Goal: Task Accomplishment & Management: Use online tool/utility

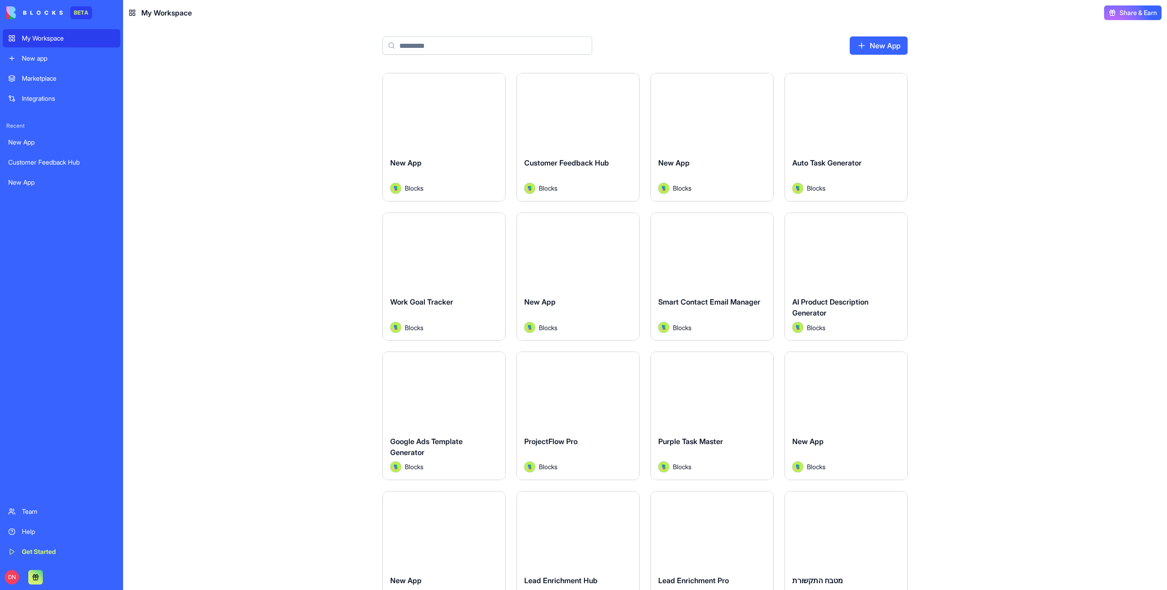
click at [847, 114] on button "Launch" at bounding box center [846, 112] width 68 height 18
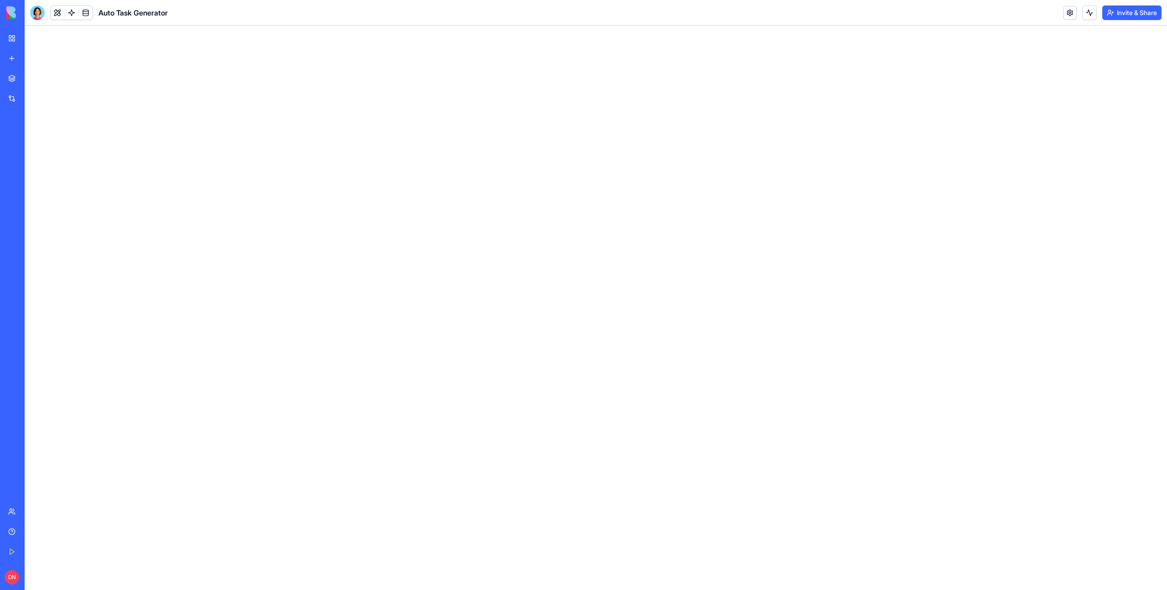
click at [34, 13] on div at bounding box center [37, 12] width 15 height 15
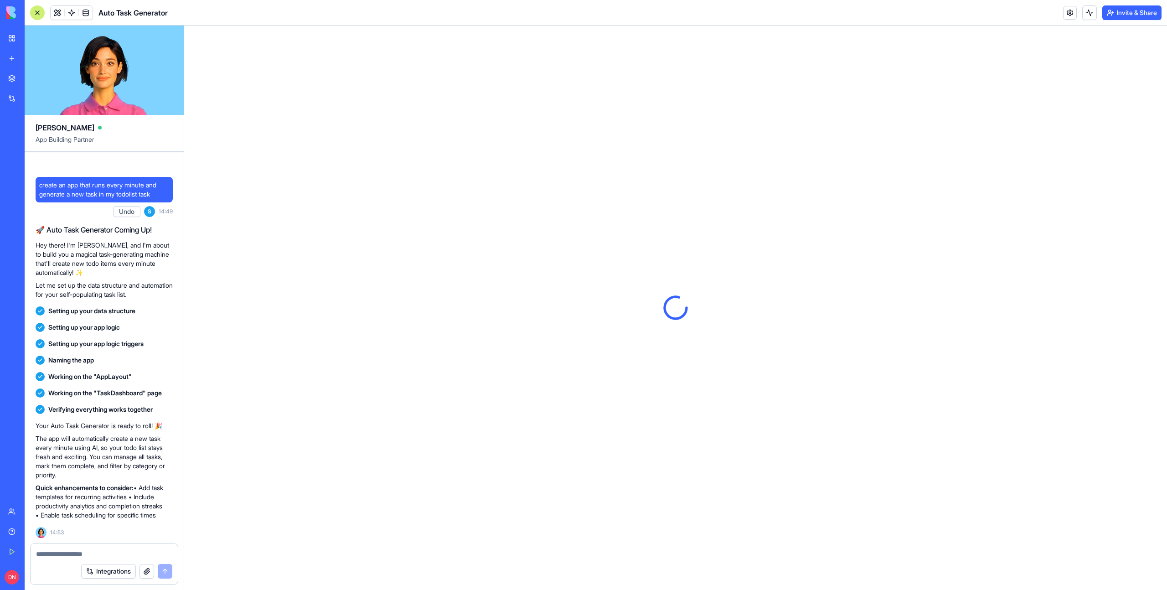
click at [39, 13] on div at bounding box center [37, 12] width 15 height 15
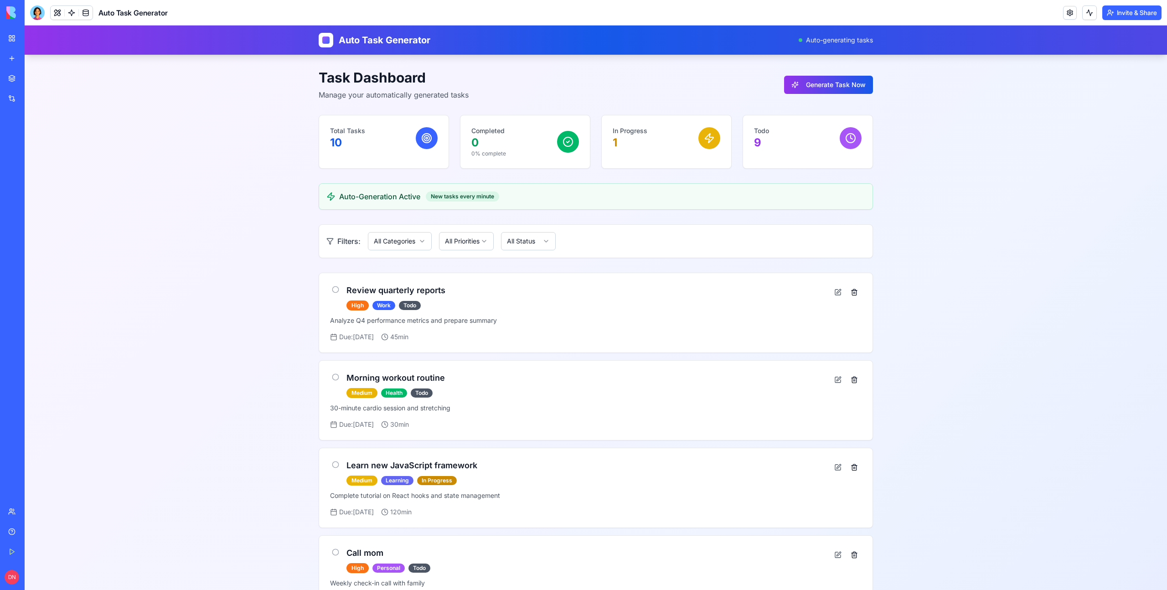
click at [34, 36] on div "My Workspace" at bounding box center [28, 38] width 12 height 9
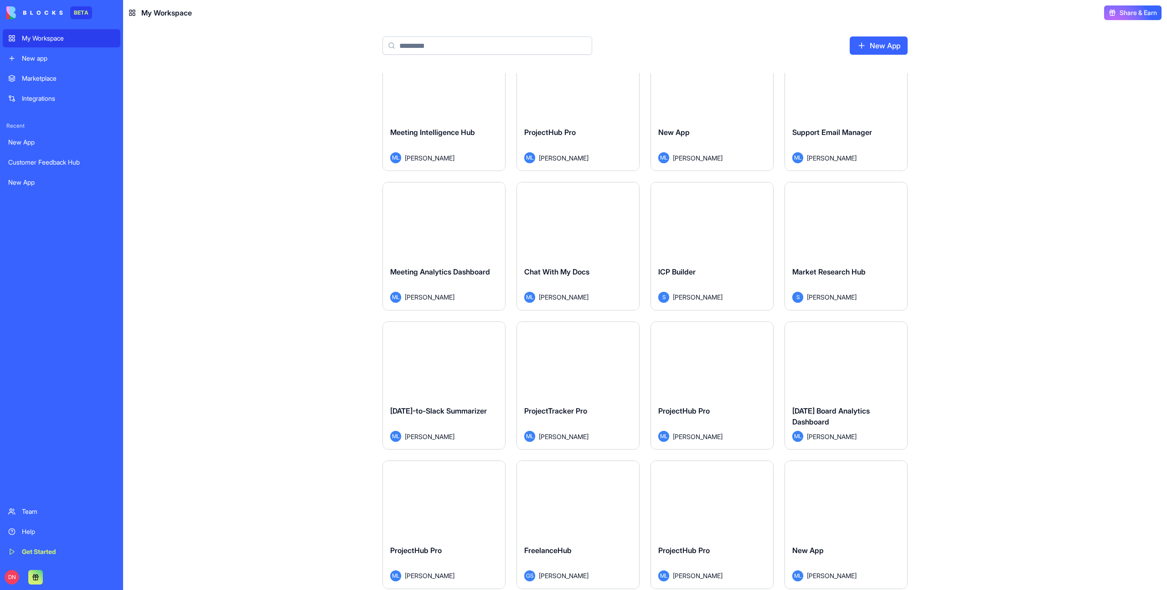
scroll to position [706, 0]
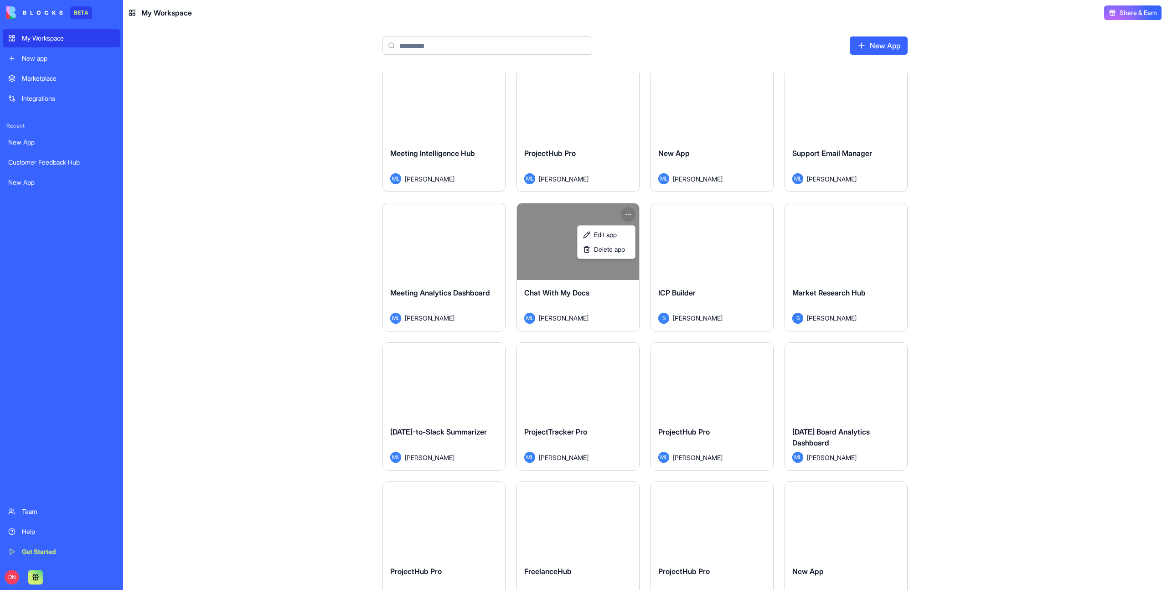
click at [629, 218] on html "BETA My Workspace New app Marketplace Integrations Recent New App Customer Feed…" at bounding box center [583, 295] width 1167 height 590
click at [617, 235] on span "Edit app" at bounding box center [605, 234] width 23 height 9
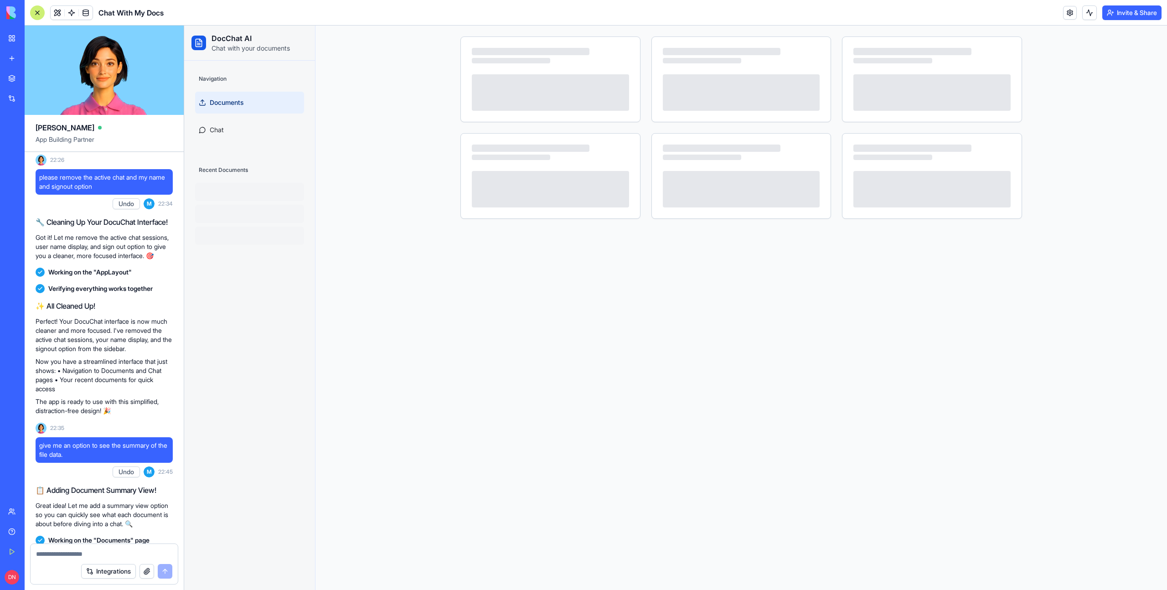
scroll to position [710, 0]
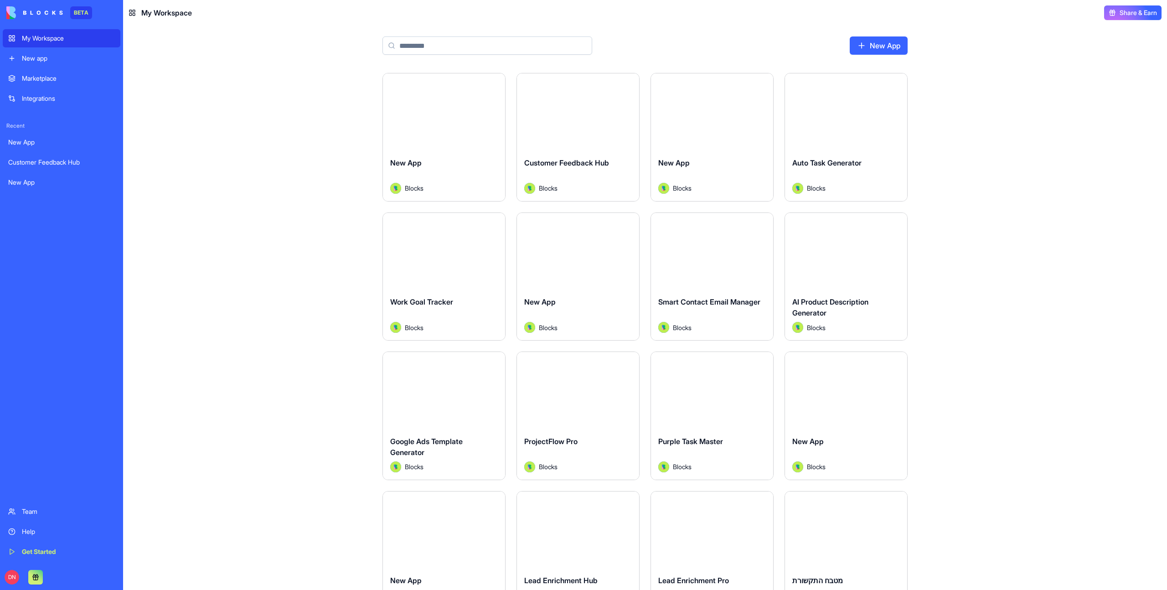
click at [64, 52] on link "New app" at bounding box center [62, 58] width 118 height 18
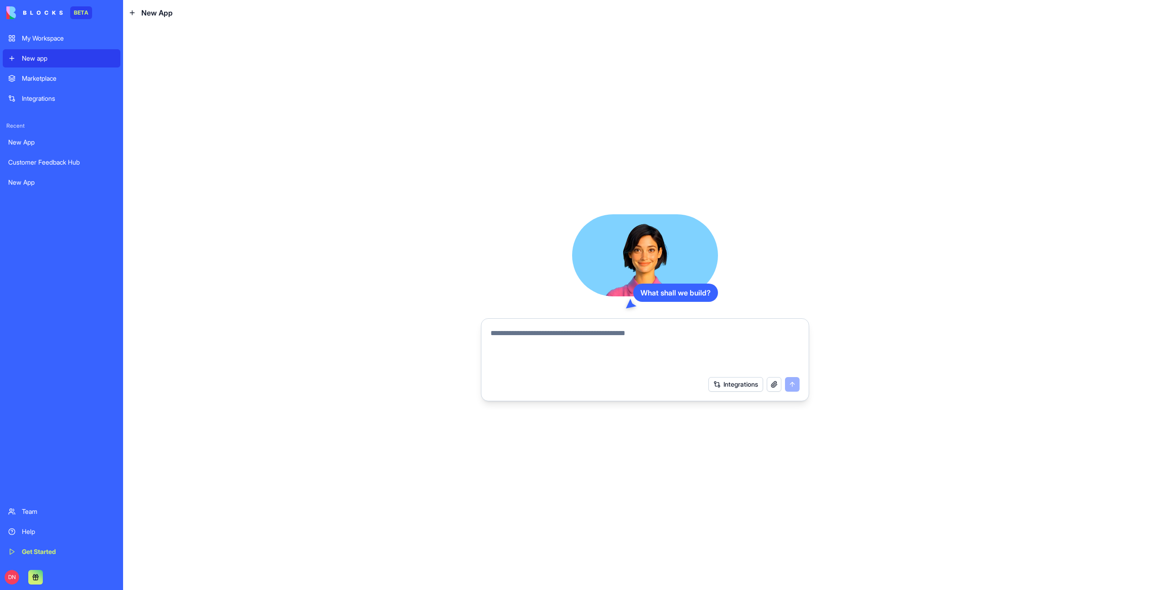
click at [643, 337] on textarea at bounding box center [645, 350] width 309 height 44
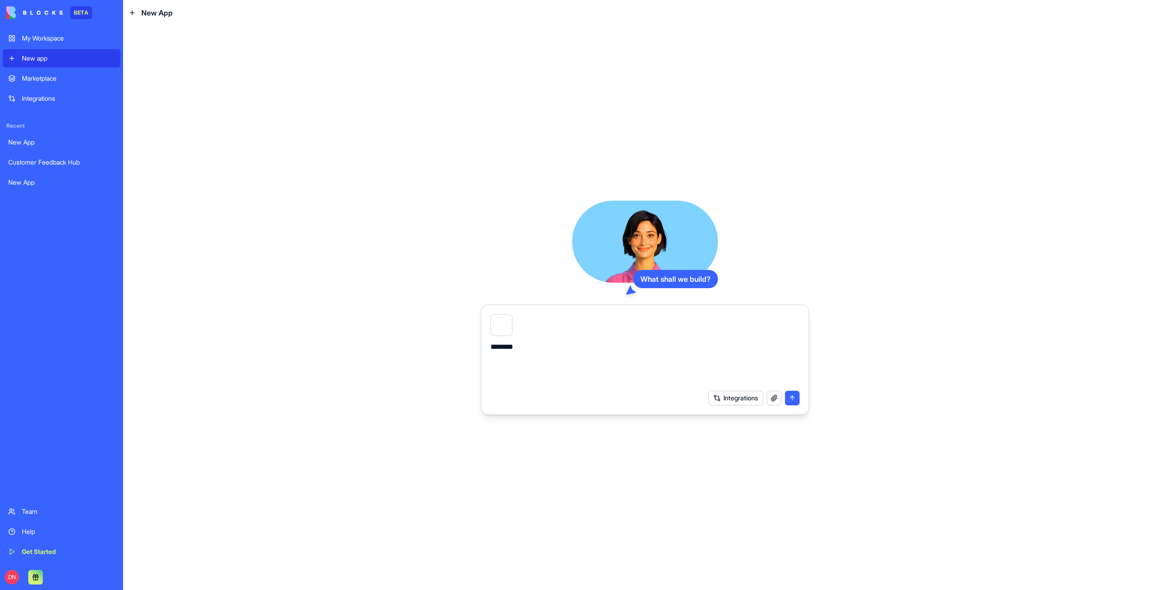
type textarea "*********"
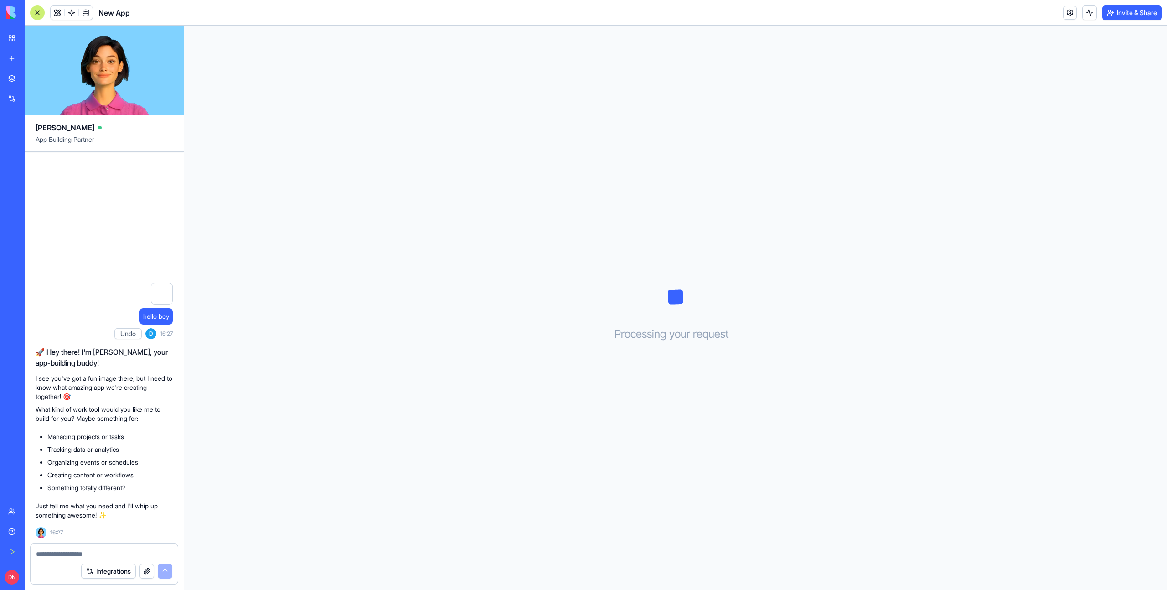
click at [261, 191] on div "Processing your request . . ." at bounding box center [675, 308] width 983 height 564
click at [399, 208] on div "Processing your request . . ." at bounding box center [675, 308] width 983 height 564
click at [483, 155] on div "Processing your request . . ." at bounding box center [675, 308] width 983 height 564
click at [522, 156] on div "Processing your request . . ." at bounding box center [675, 308] width 983 height 564
click at [421, 165] on div "Processing your request . . ." at bounding box center [675, 308] width 983 height 564
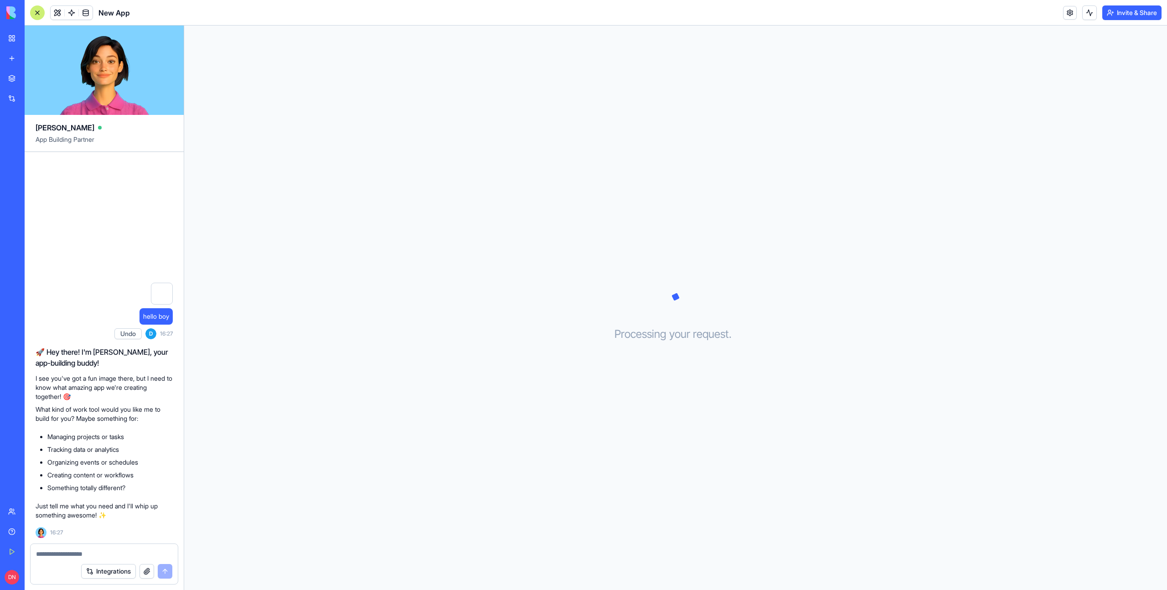
click at [440, 164] on div "Processing your request . . ." at bounding box center [675, 308] width 983 height 564
click at [460, 164] on div "Processing your request . . ." at bounding box center [675, 308] width 983 height 564
click at [480, 164] on div "Processing your request . . ." at bounding box center [675, 308] width 983 height 564
click at [468, 340] on div "Processing your request . . ." at bounding box center [675, 308] width 983 height 564
click at [316, 280] on div "Processing your request . . ." at bounding box center [675, 308] width 983 height 564
